Goal: Information Seeking & Learning: Find specific fact

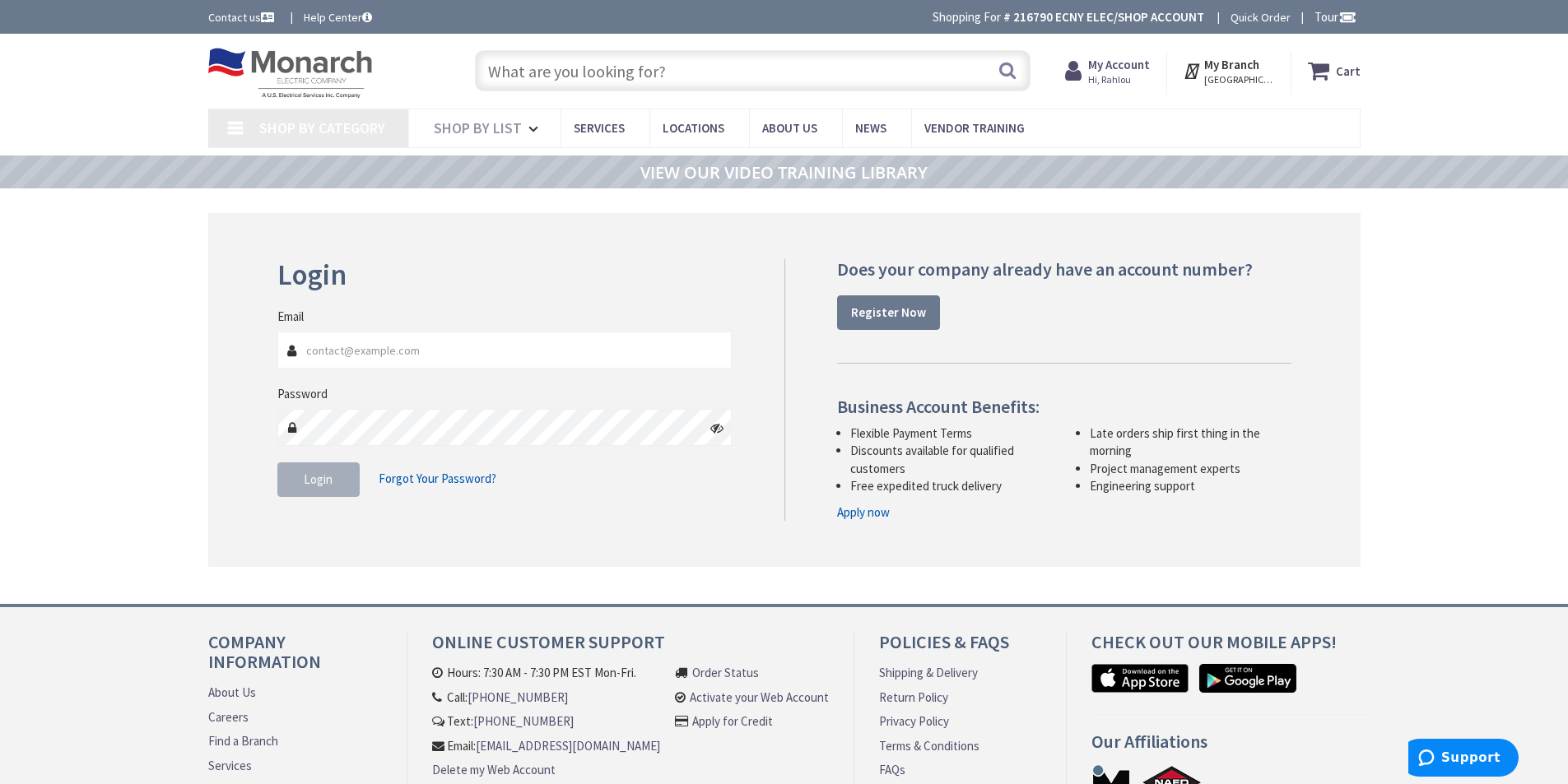
type input "[EMAIL_ADDRESS][DOMAIN_NAME]"
click at [309, 480] on span "Login" at bounding box center [318, 479] width 29 height 16
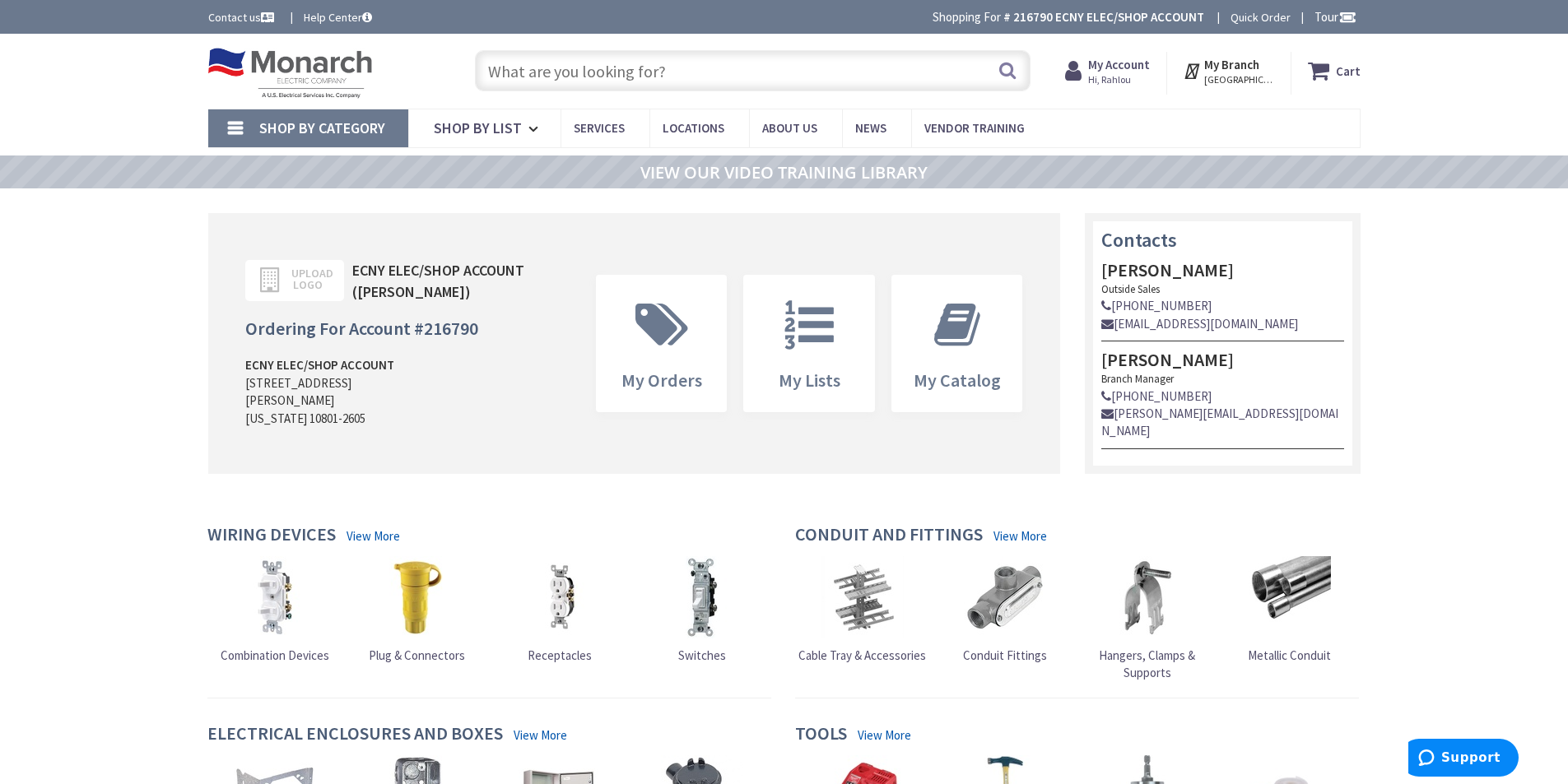
click at [586, 79] on input "text" at bounding box center [752, 71] width 556 height 41
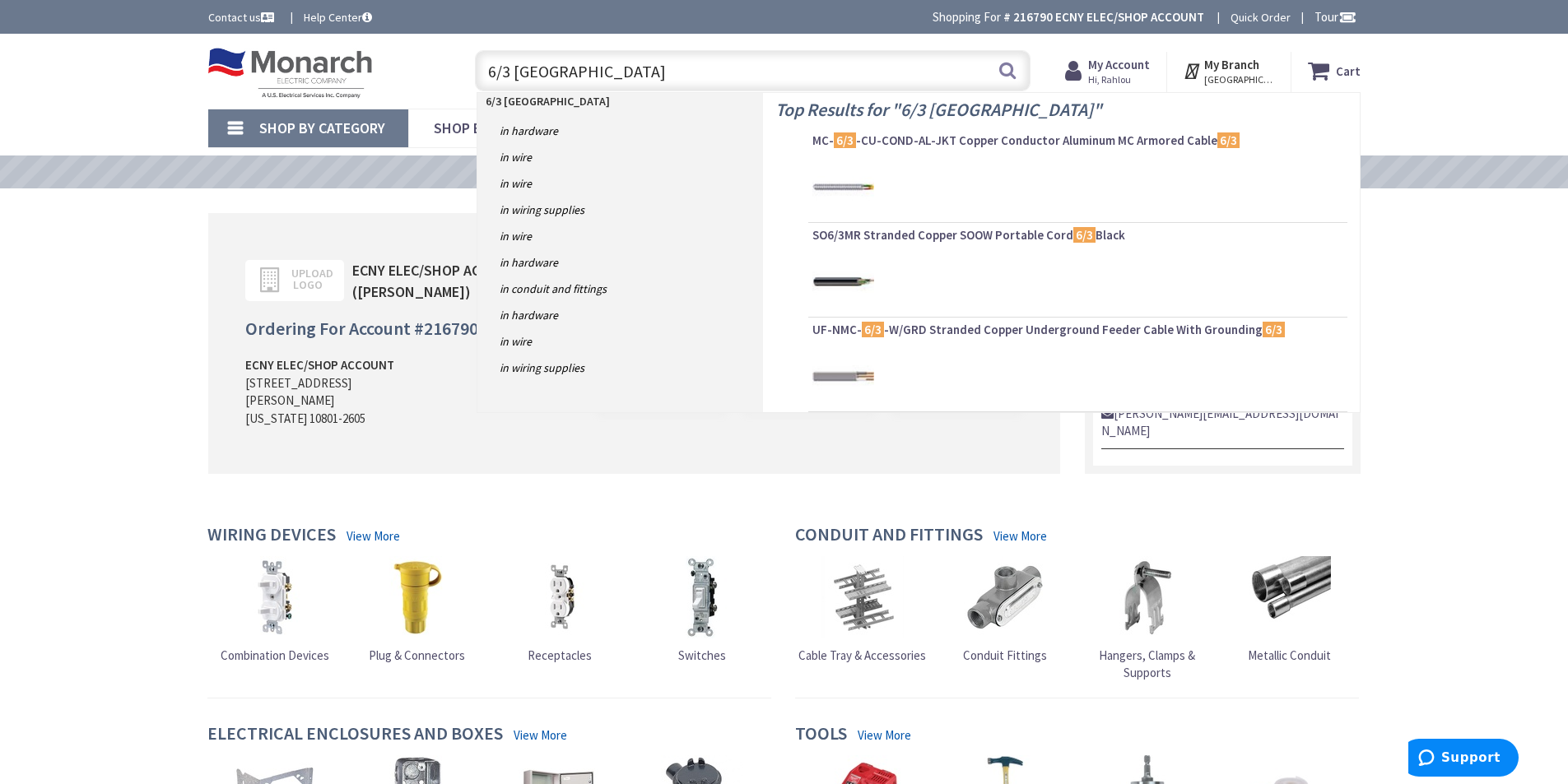
type input "6/3 romex"
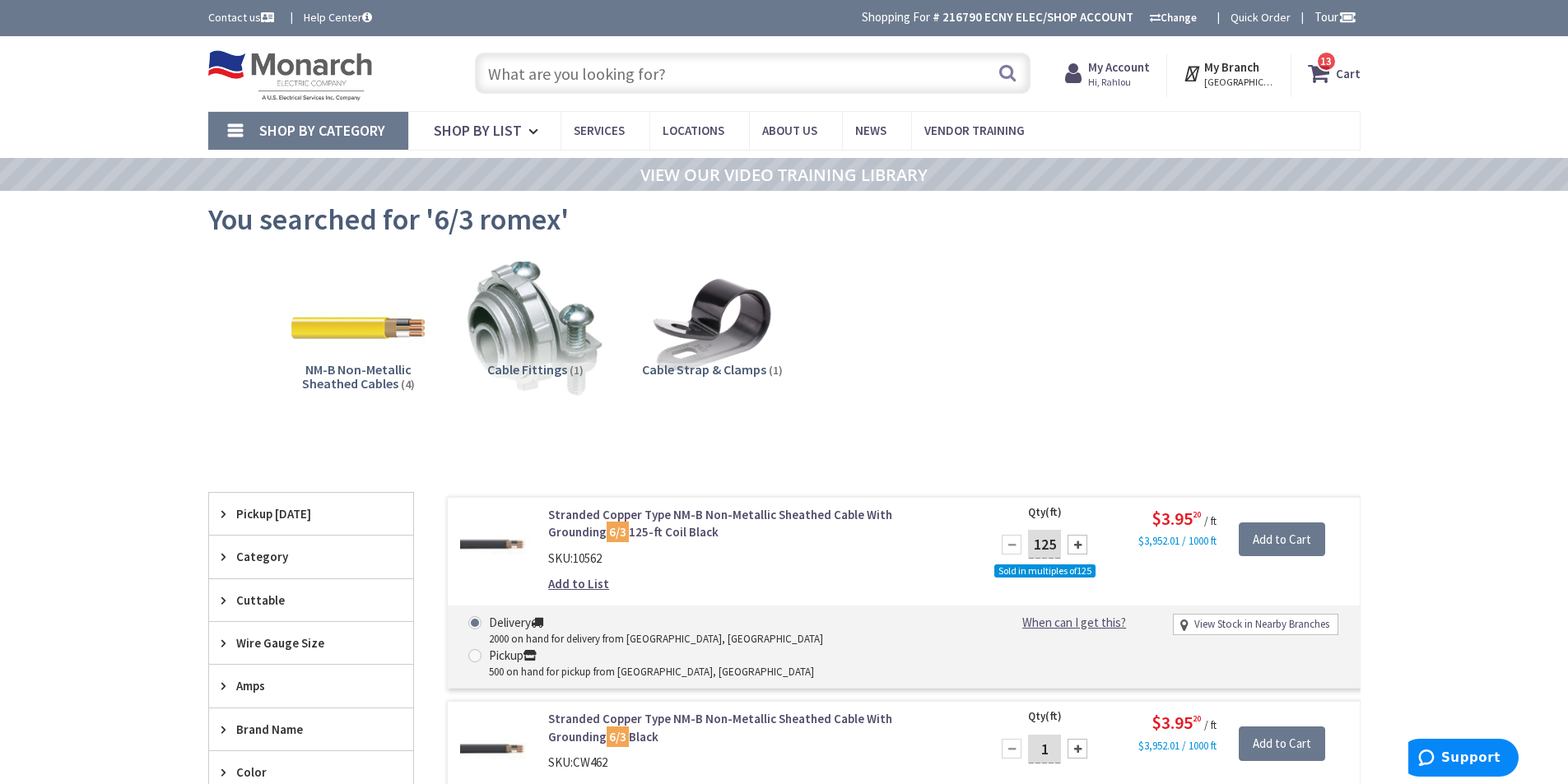
click at [532, 74] on input "text" at bounding box center [752, 73] width 556 height 41
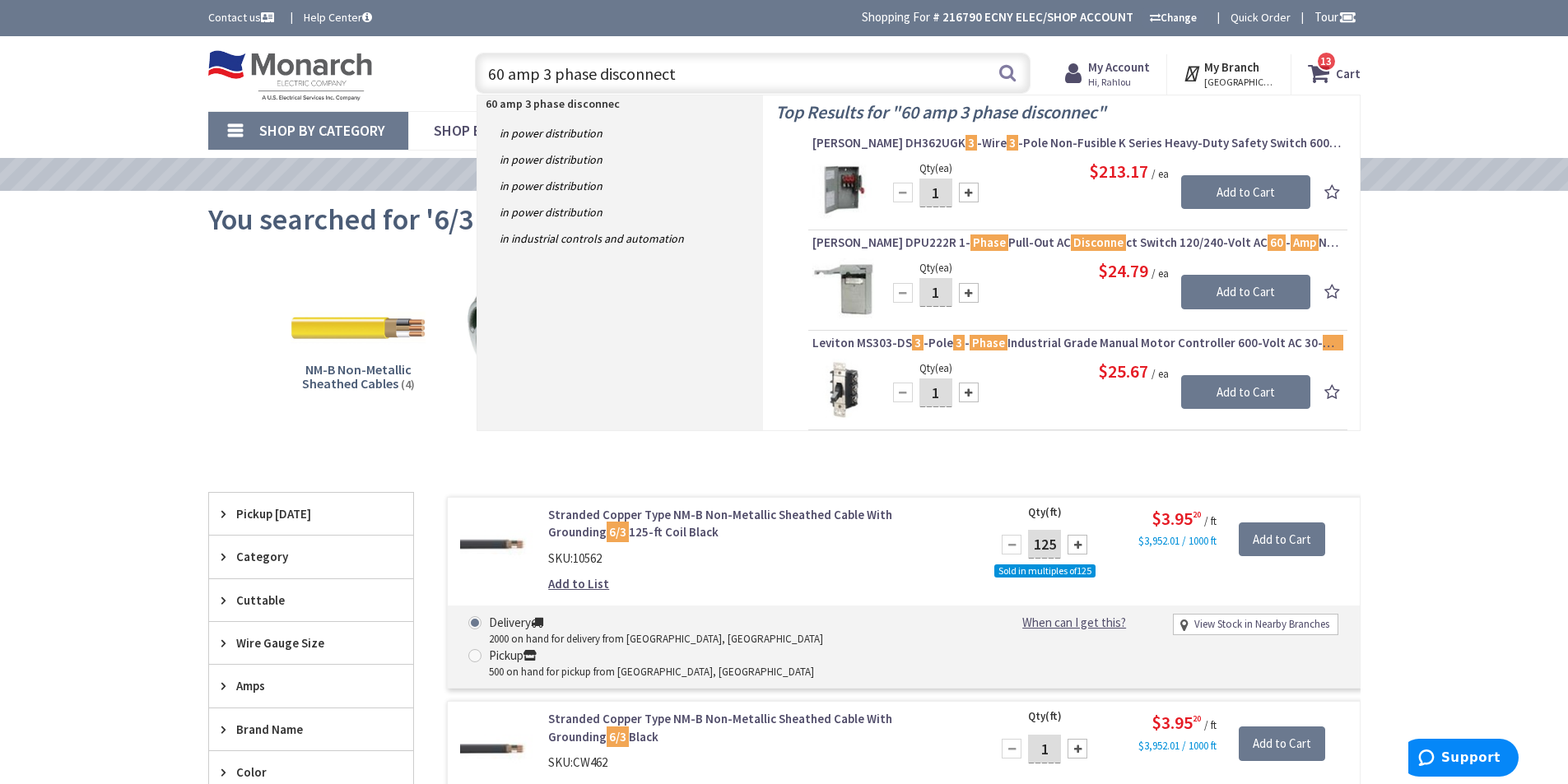
type input "60 amp 3 phase disconnects"
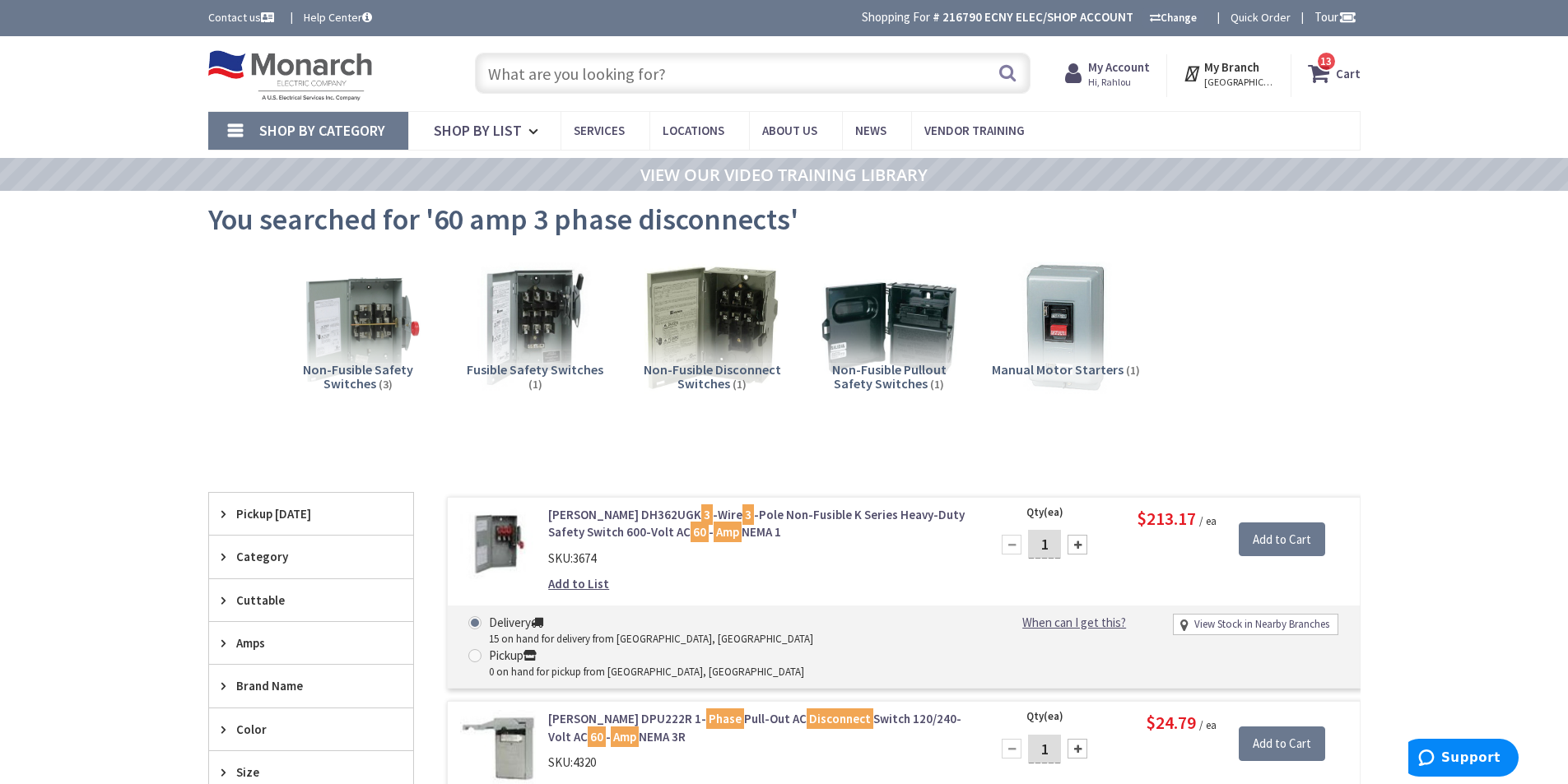
click at [541, 77] on input "text" at bounding box center [752, 73] width 556 height 41
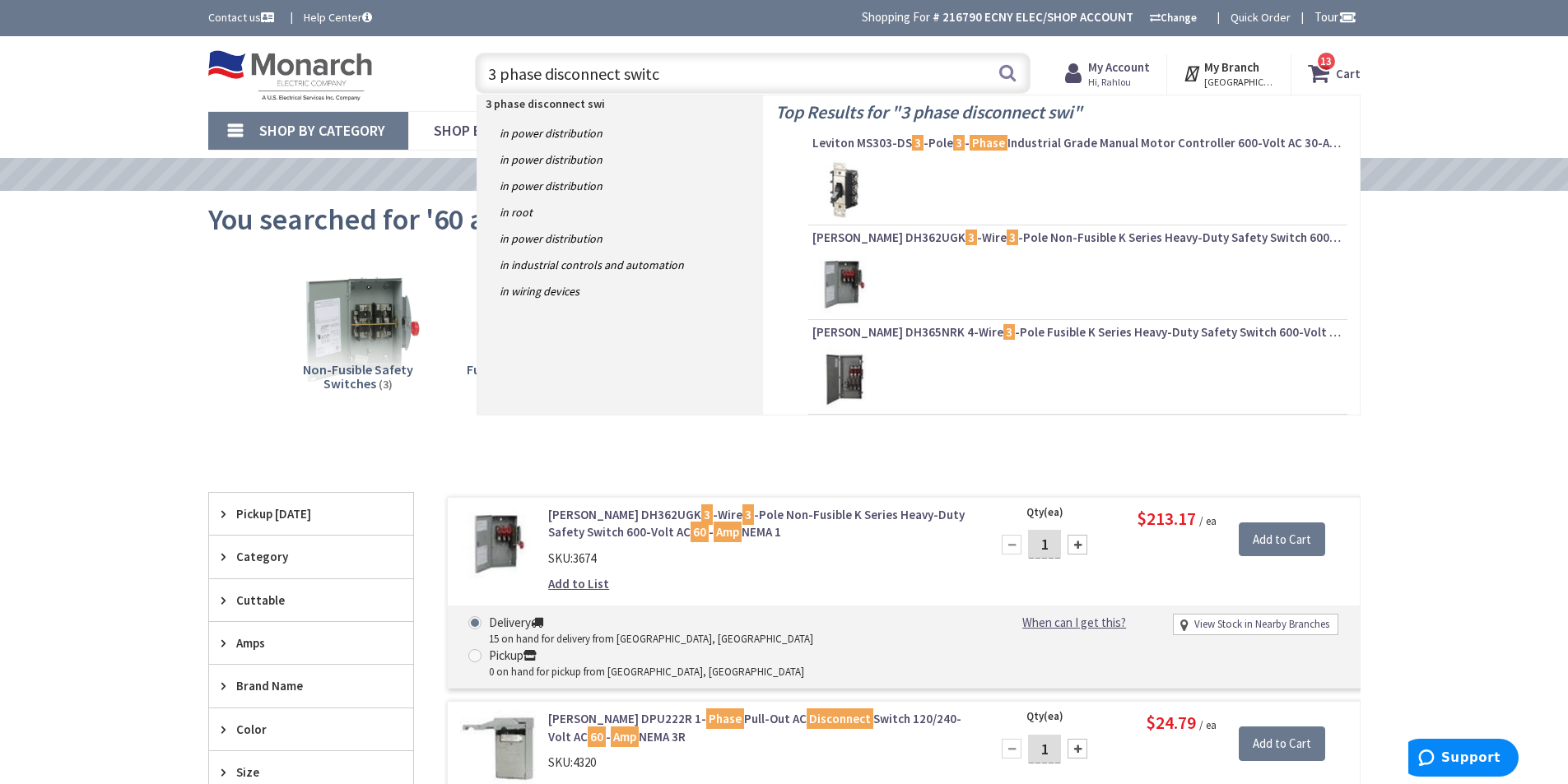
type input "3 phase disconnect switch"
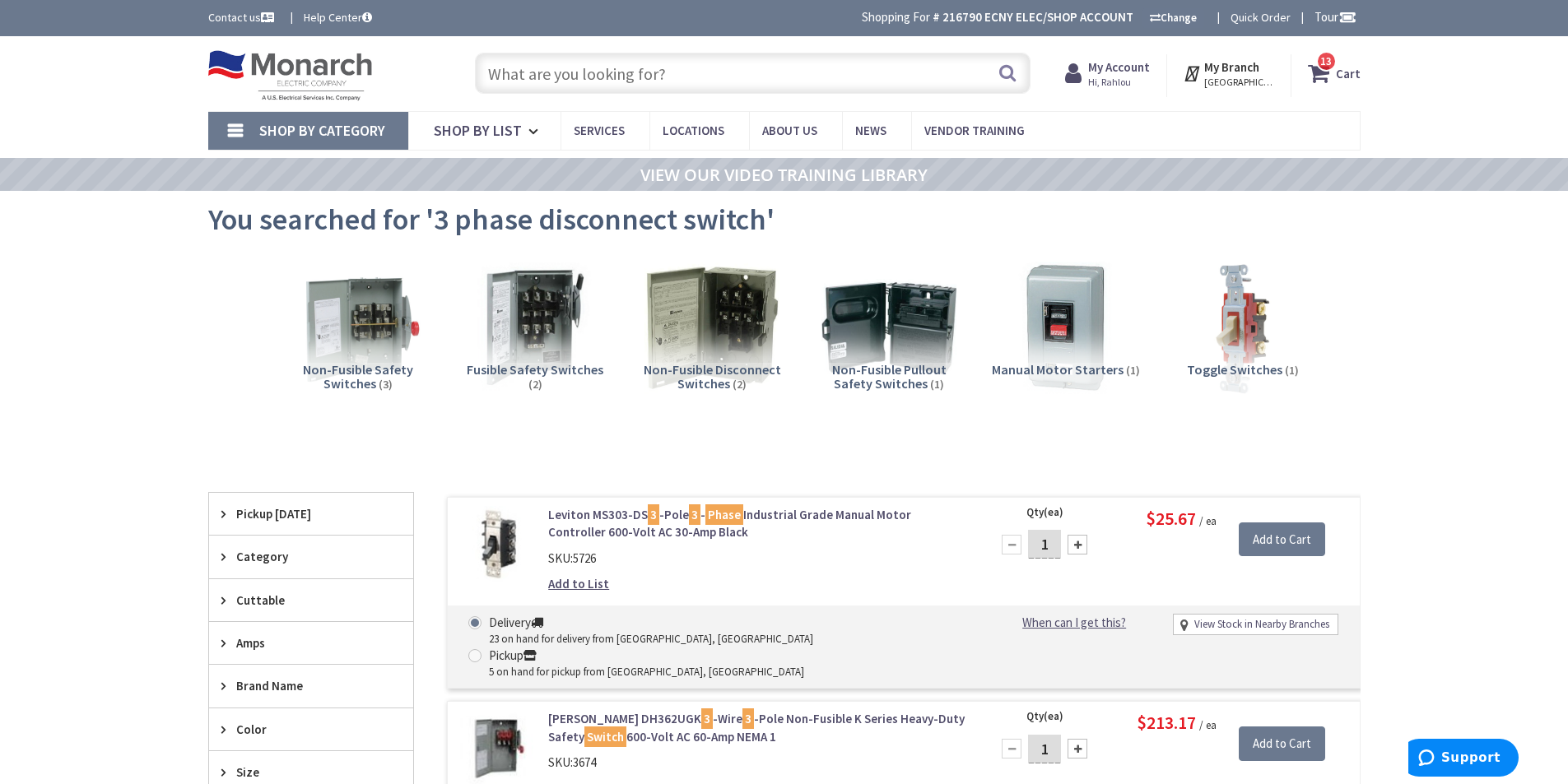
click at [582, 74] on input "text" at bounding box center [752, 73] width 556 height 41
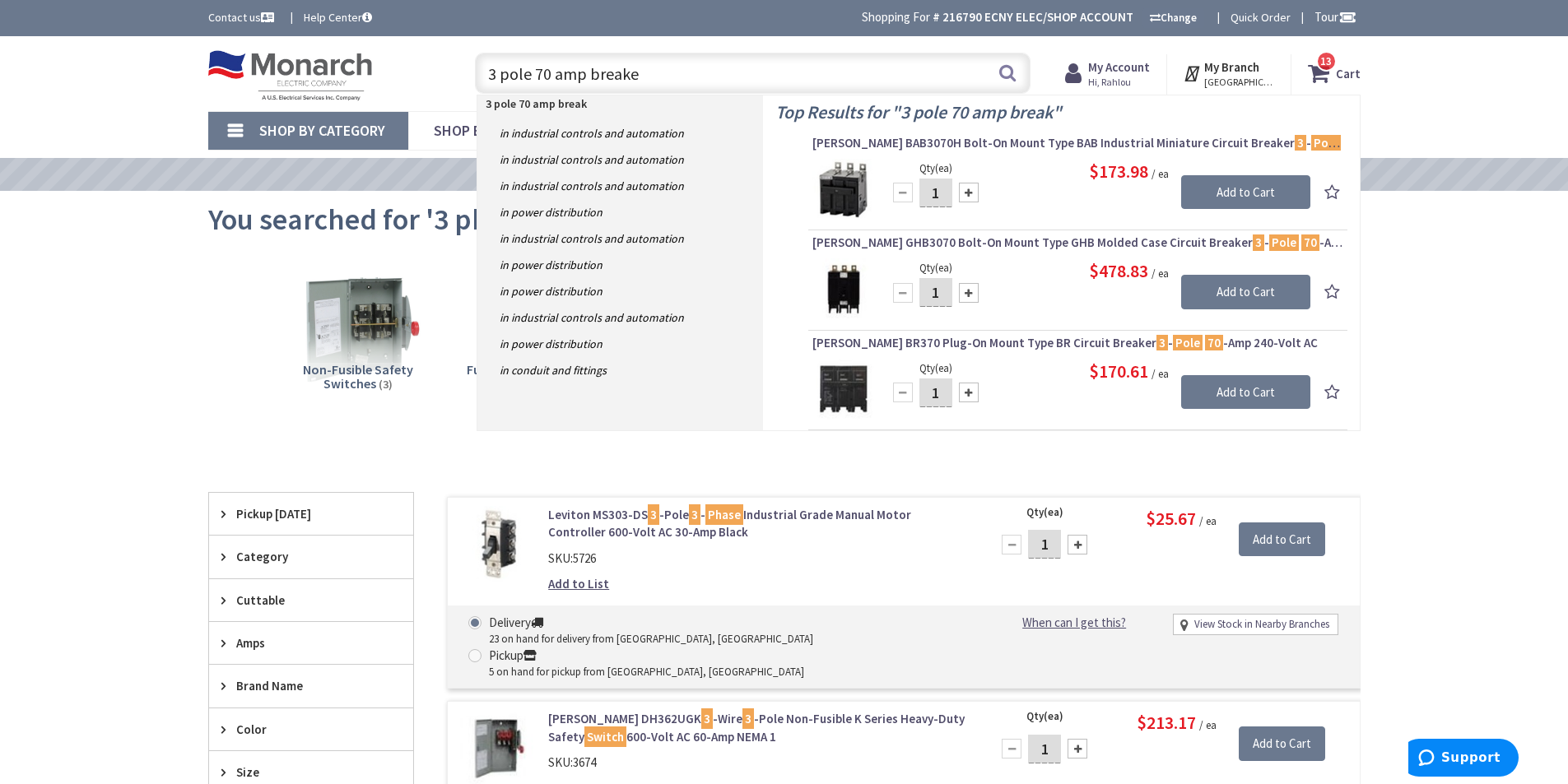
type input "3 pole 70 amp breaker"
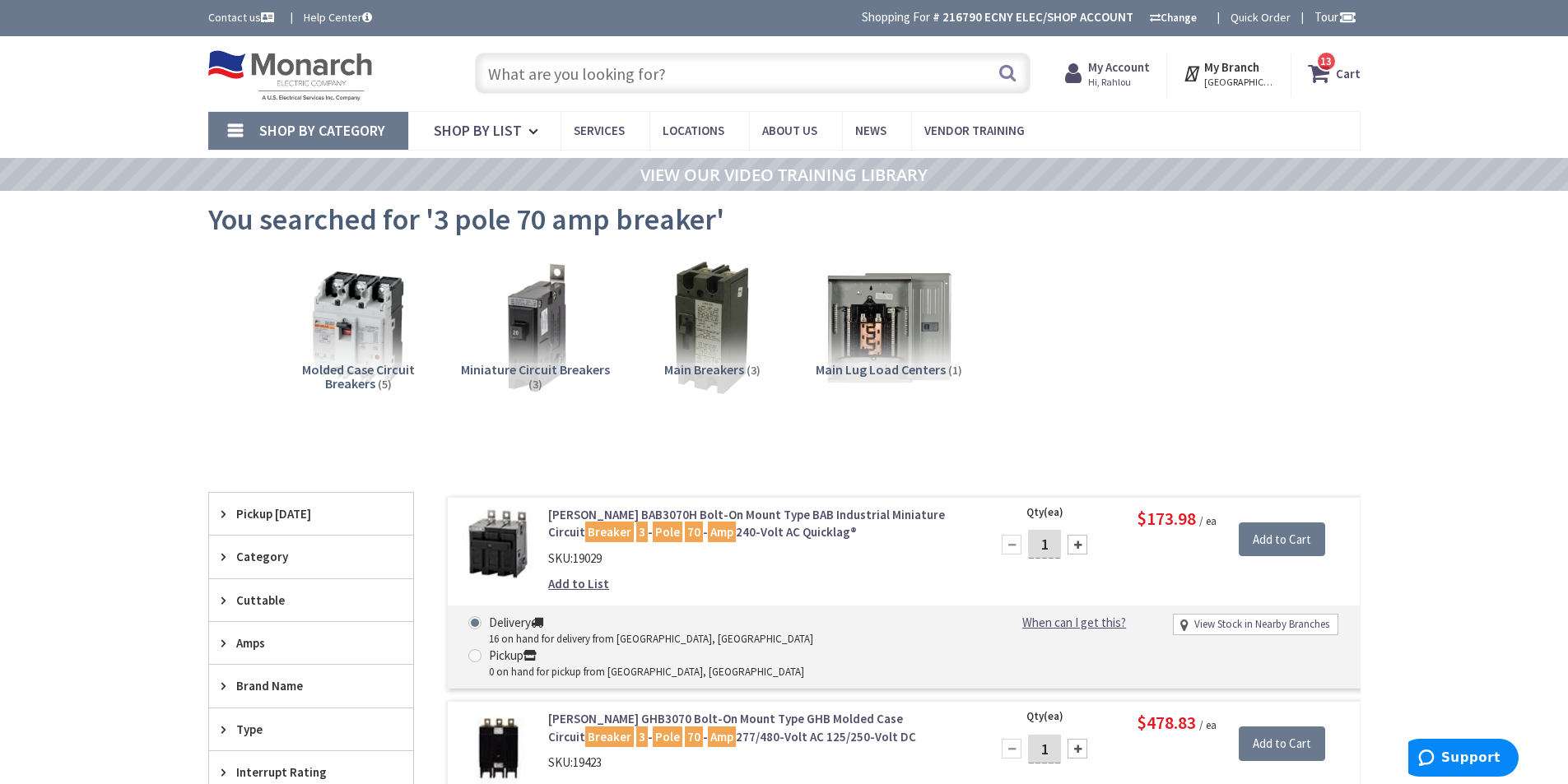
click at [562, 75] on input "text" at bounding box center [752, 73] width 556 height 41
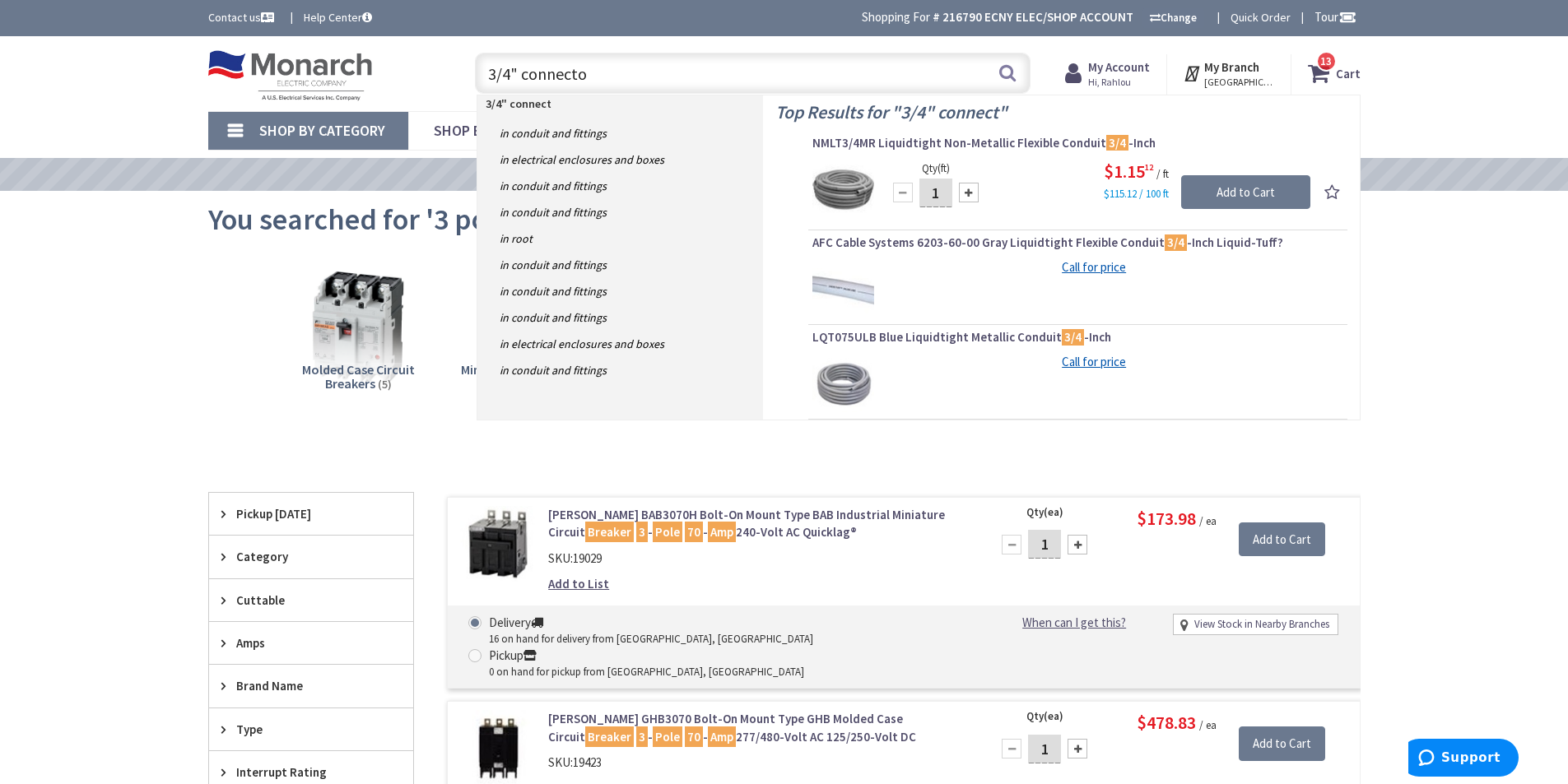
type input "3/4" connector"
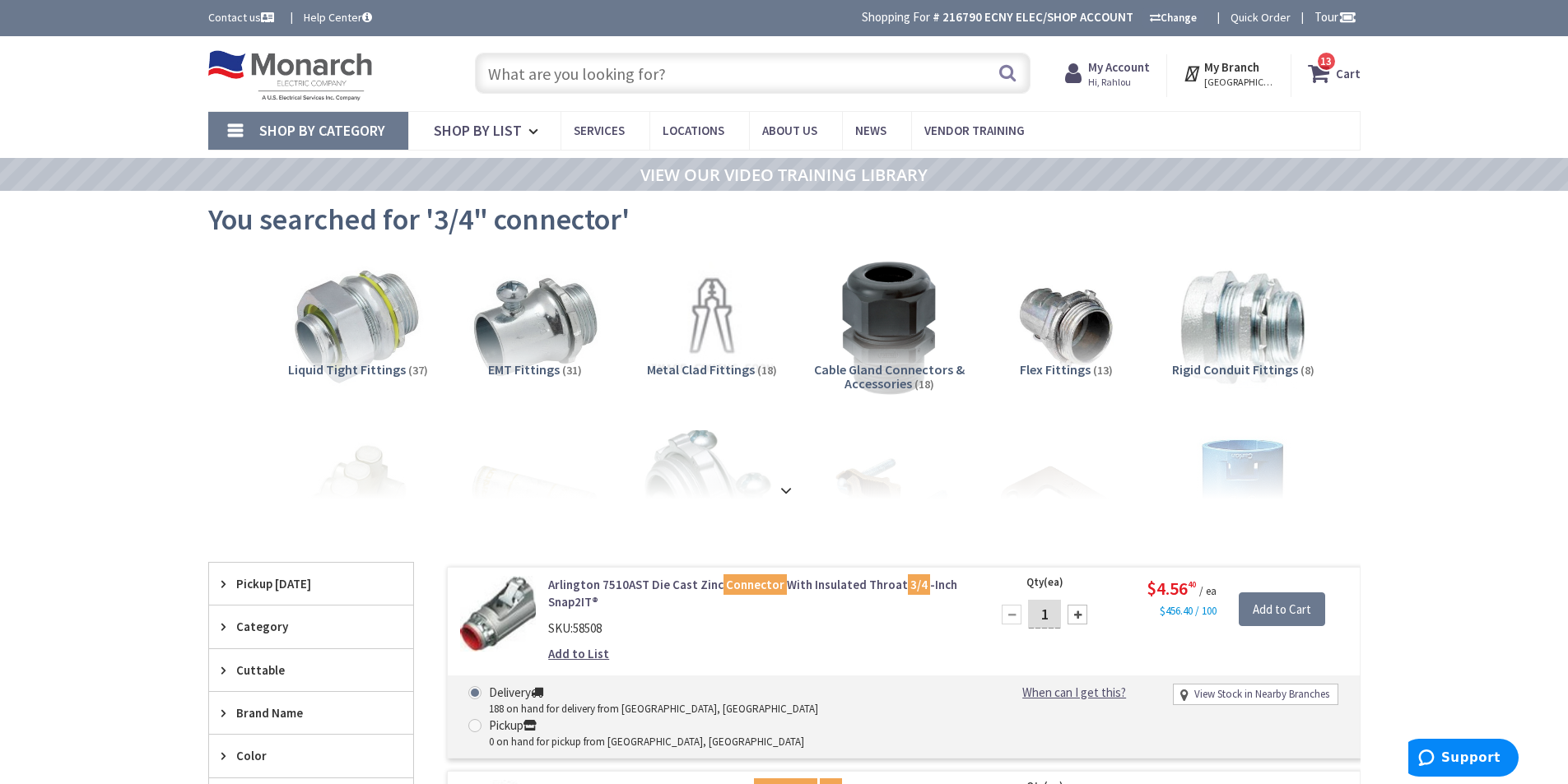
click at [567, 79] on input "text" at bounding box center [752, 73] width 556 height 41
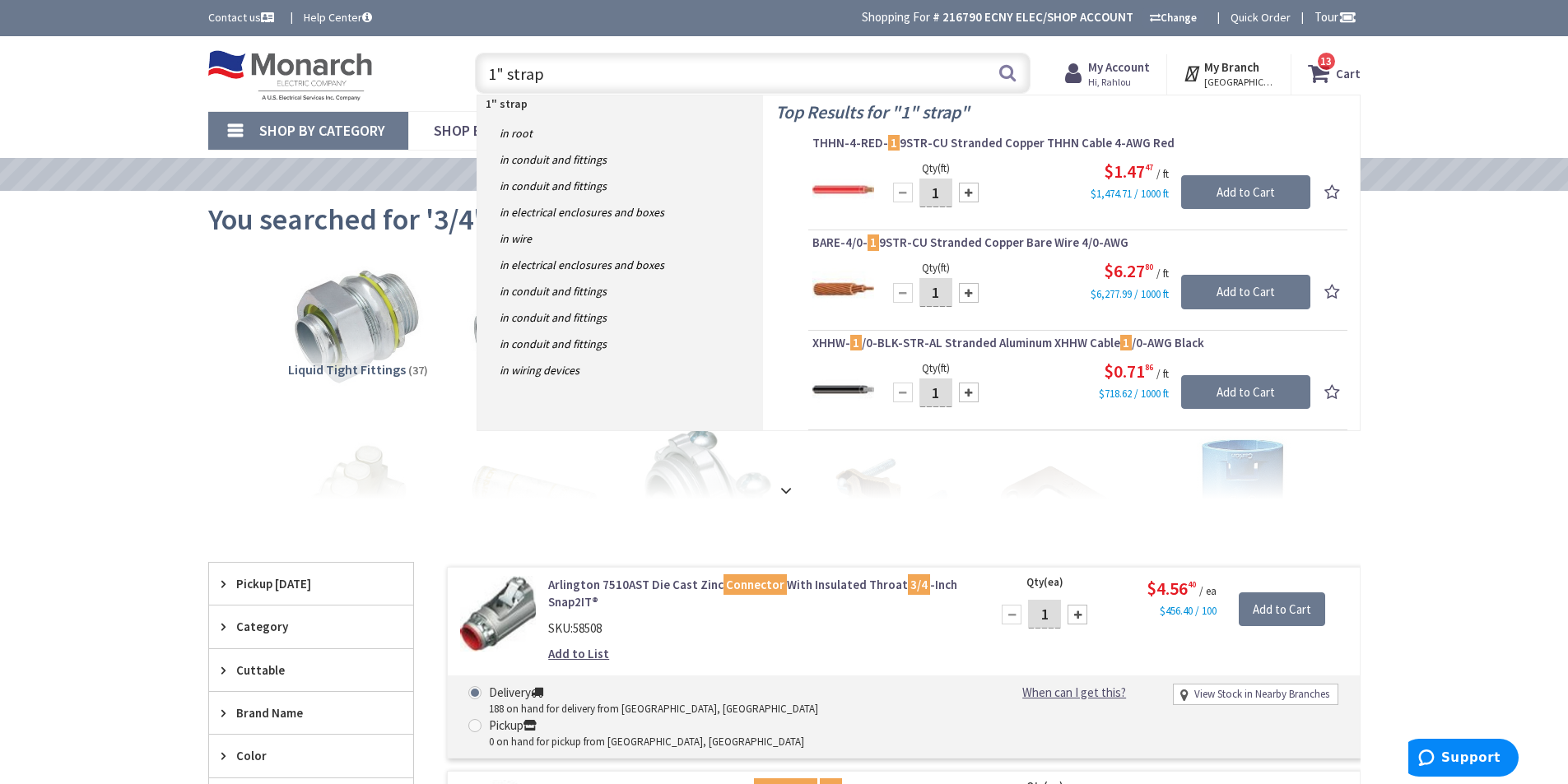
type input "1" straps"
